Goal: Navigation & Orientation: Find specific page/section

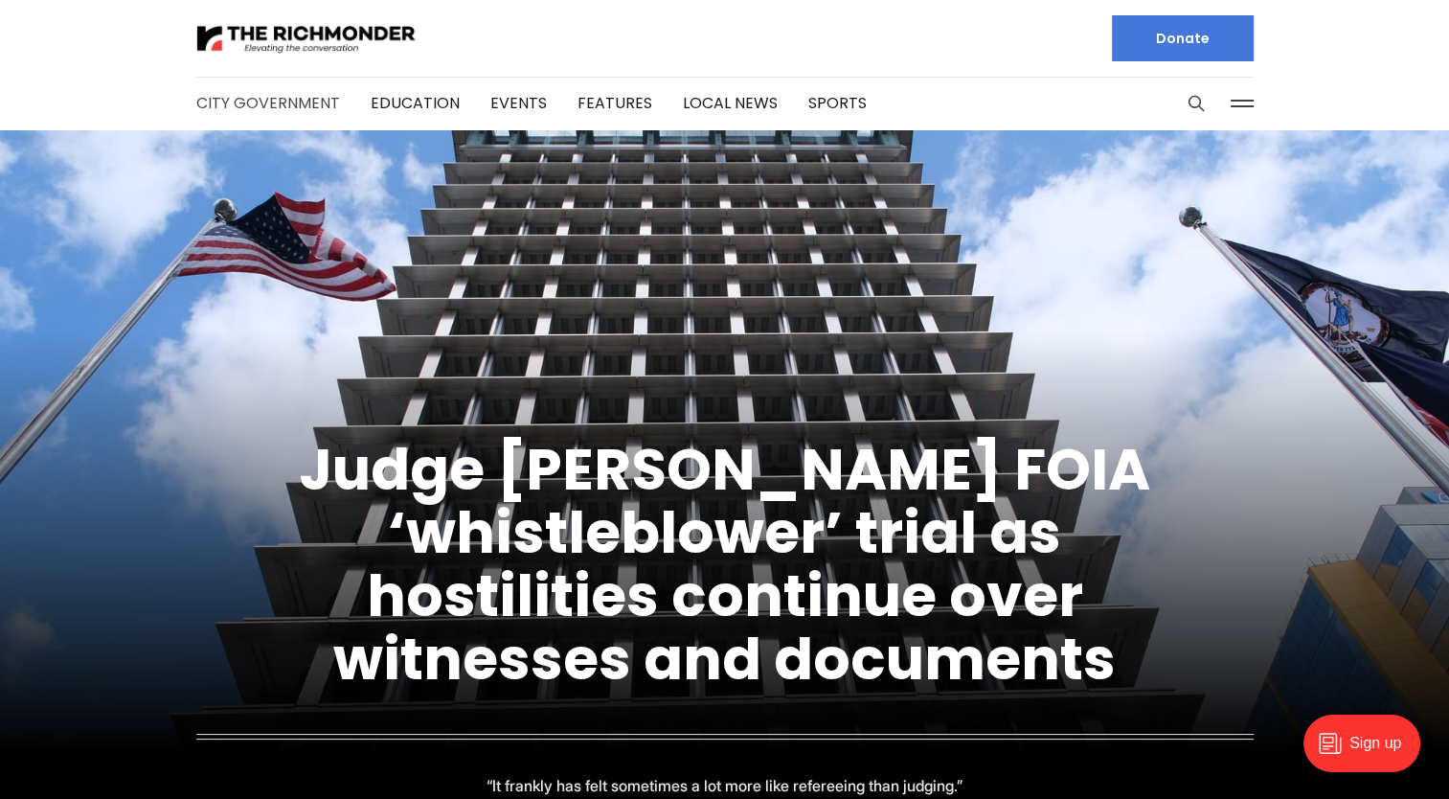
click at [307, 94] on link "City Government" at bounding box center [268, 103] width 144 height 22
click at [709, 100] on link "Local News" at bounding box center [730, 103] width 95 height 22
click at [823, 97] on link "Sports" at bounding box center [837, 103] width 58 height 22
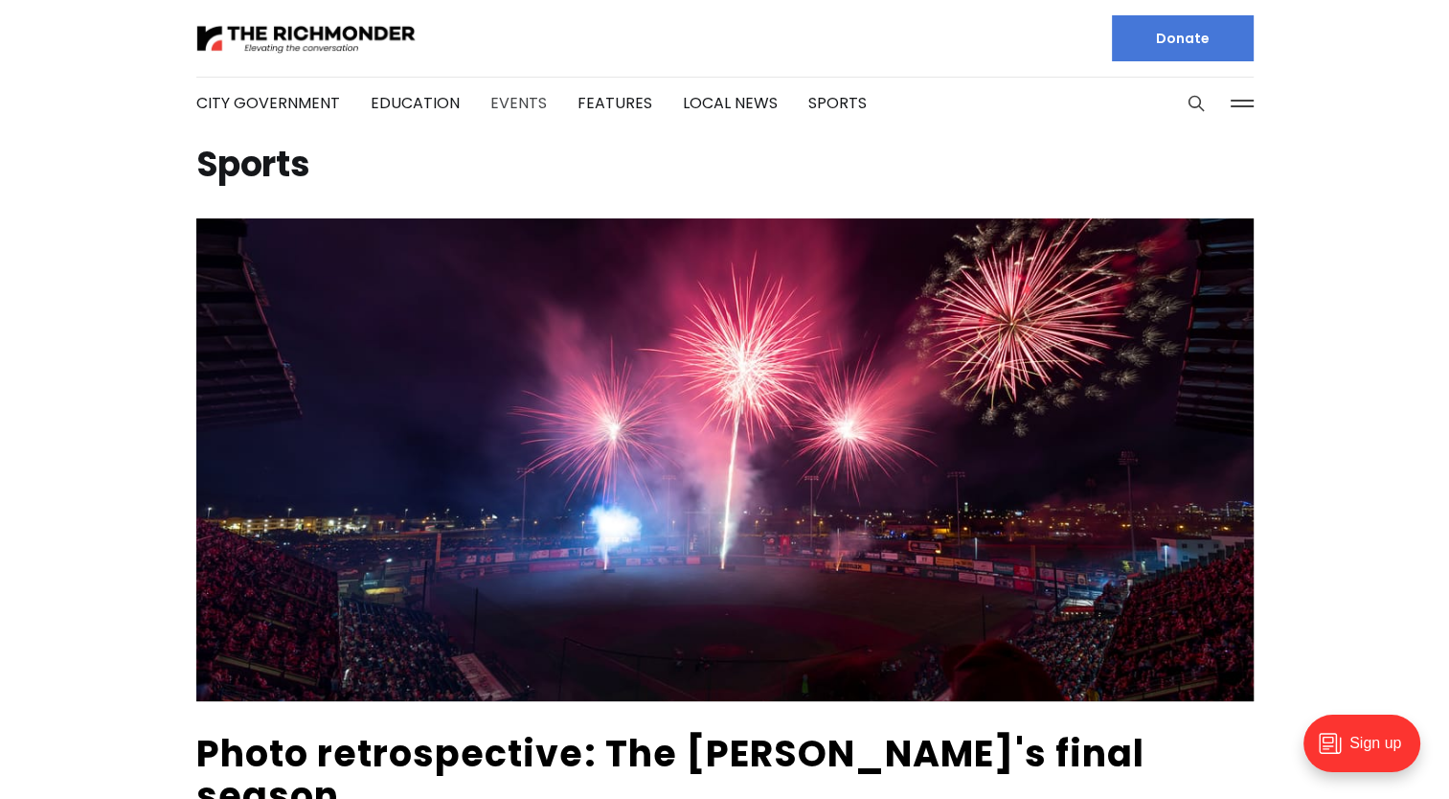
click at [506, 109] on link "Events" at bounding box center [518, 103] width 56 height 22
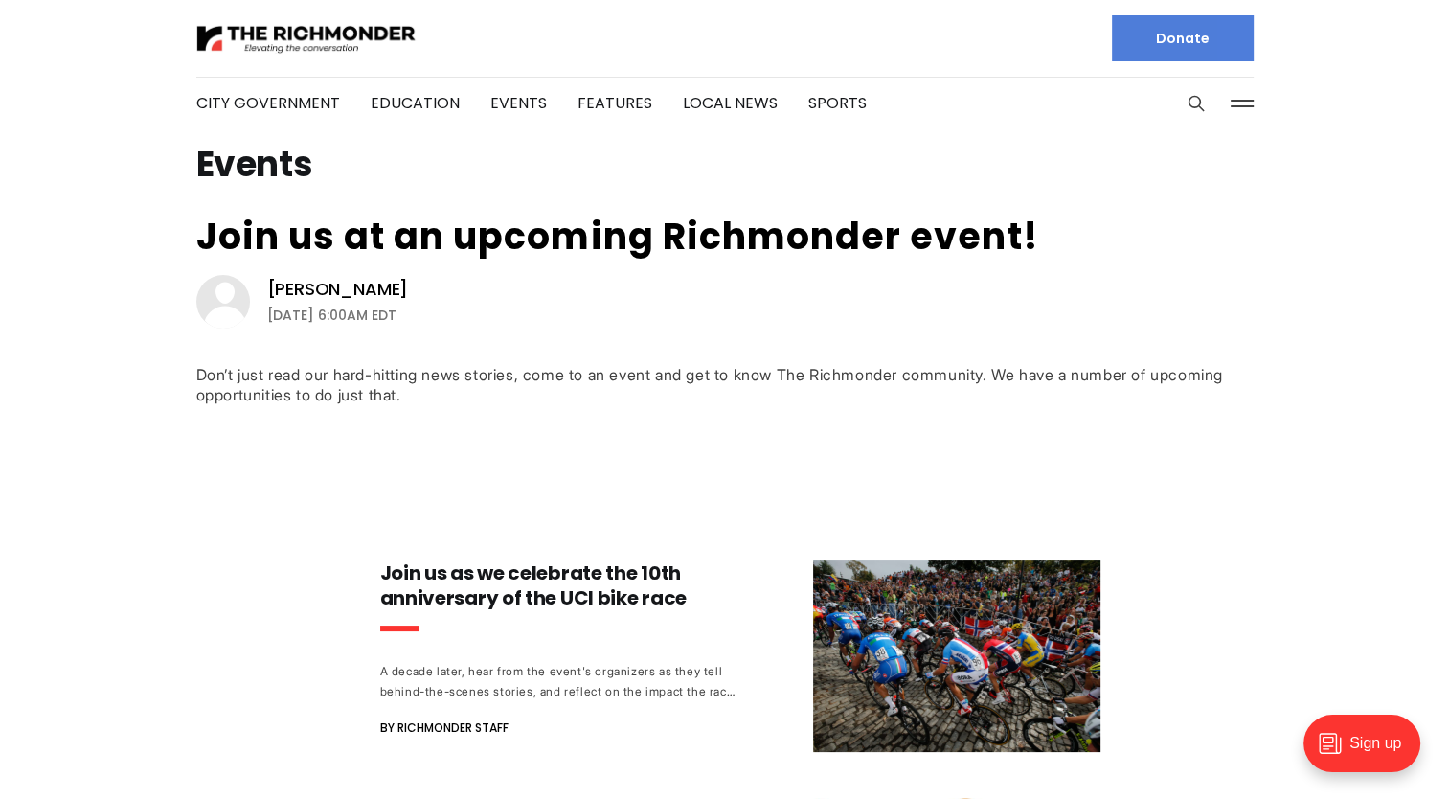
click at [1182, 54] on link "Donate" at bounding box center [1183, 38] width 142 height 46
